Goal: Task Accomplishment & Management: Manage account settings

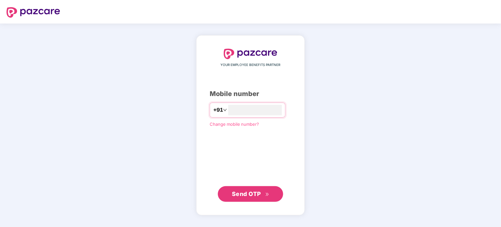
type input "**********"
click at [245, 196] on span "Send OTP" at bounding box center [246, 193] width 29 height 7
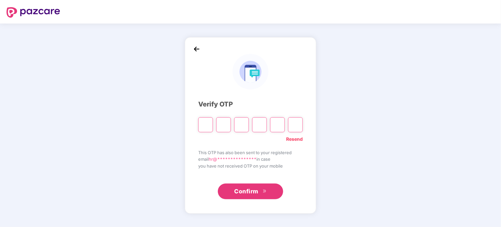
type input "*"
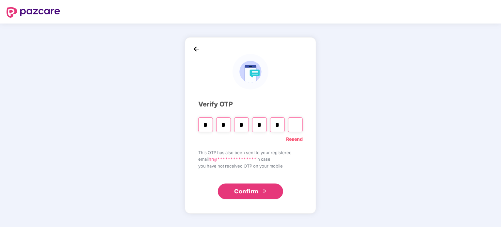
type input "*"
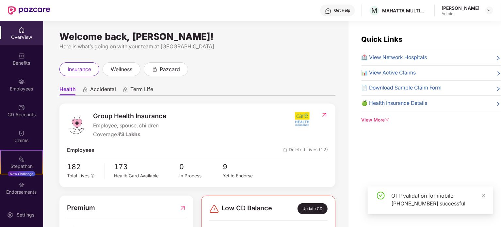
click at [486, 14] on div at bounding box center [489, 11] width 8 height 8
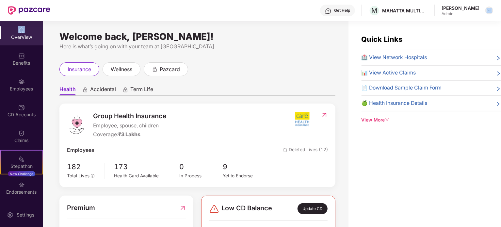
click at [491, 11] on img at bounding box center [488, 10] width 5 height 5
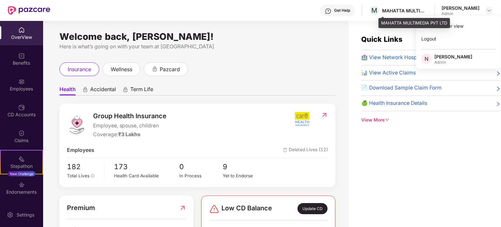
click at [406, 13] on div "MAHATTA MULTIMEDIA PVT LTD" at bounding box center [405, 11] width 46 height 6
click at [398, 10] on div "MAHATTA MULTIMEDIA PVT LTD" at bounding box center [405, 11] width 46 height 6
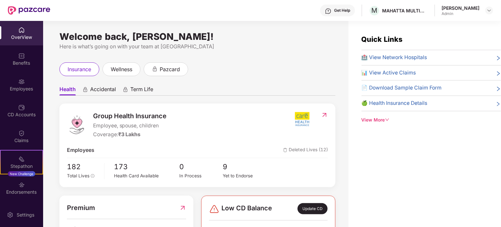
click at [392, 72] on span "📊 View Active Claims" at bounding box center [388, 73] width 55 height 8
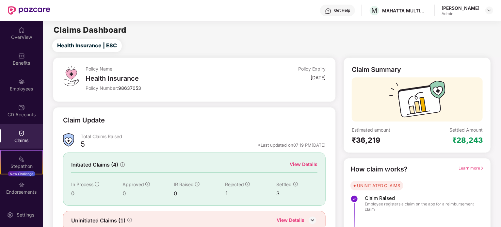
click at [497, 198] on div "Policy Name Health Insurance Policy Number: 98637053 Policy Expiry 23 Feb 2026 …" at bounding box center [271, 156] width 465 height 198
click at [401, 12] on div "MAHATTA MULTIMEDIA PVT LTD" at bounding box center [405, 11] width 46 height 6
click at [30, 108] on div "CD Accounts" at bounding box center [21, 110] width 43 height 24
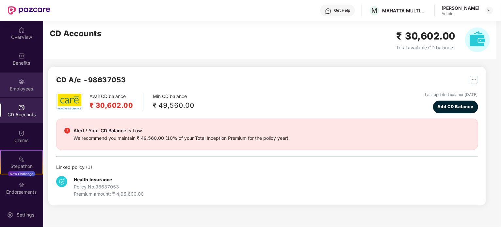
click at [22, 88] on div "Employees" at bounding box center [21, 89] width 43 height 7
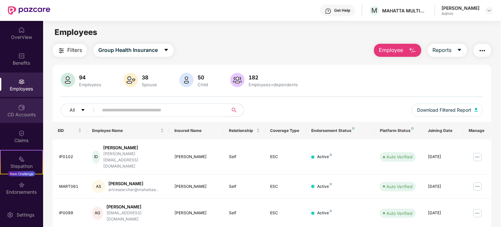
click at [26, 115] on div "CD Accounts" at bounding box center [21, 114] width 43 height 7
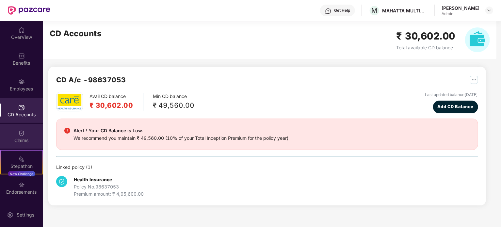
click at [22, 133] on img at bounding box center [21, 133] width 7 height 7
